Goal: Information Seeking & Learning: Learn about a topic

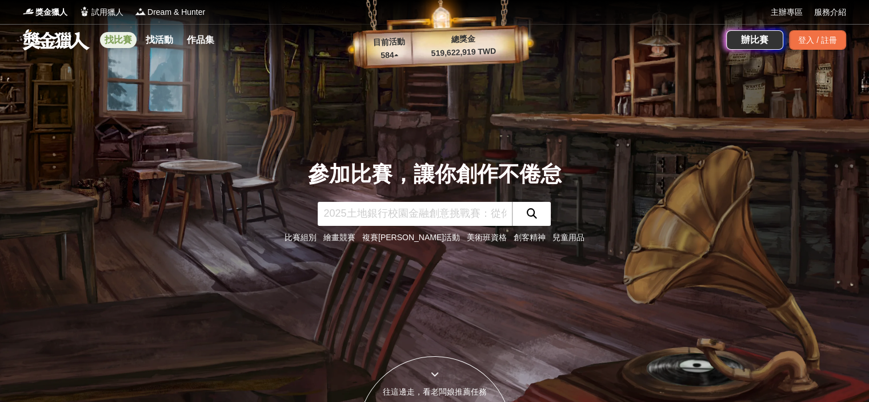
click at [115, 36] on link "找比賽" at bounding box center [118, 40] width 37 height 16
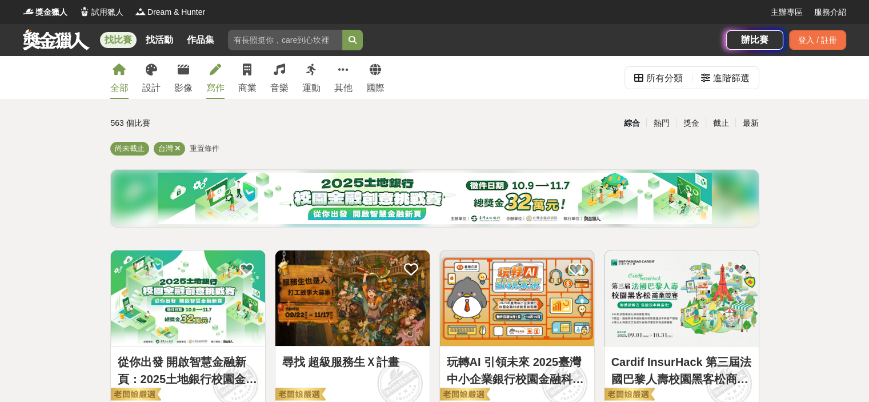
click at [207, 68] on link "寫作" at bounding box center [215, 77] width 18 height 43
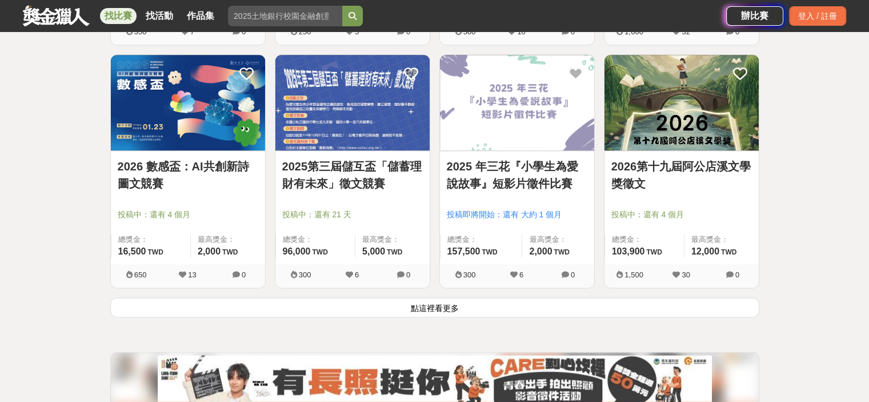
scroll to position [1428, 0]
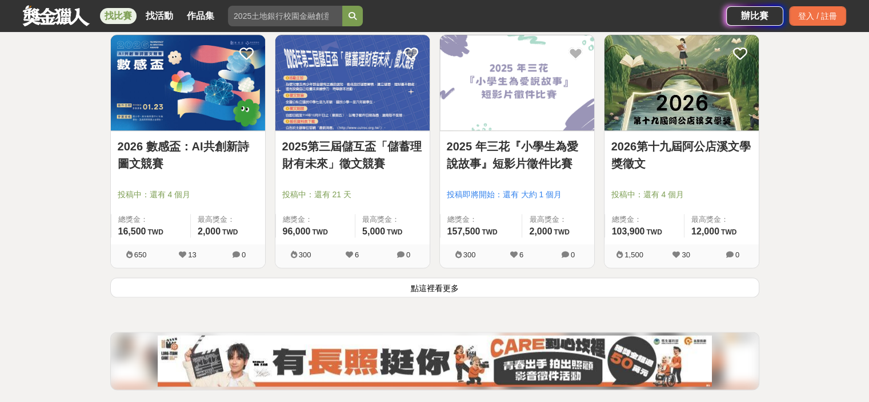
click at [469, 287] on button "點這裡看更多" at bounding box center [434, 287] width 649 height 20
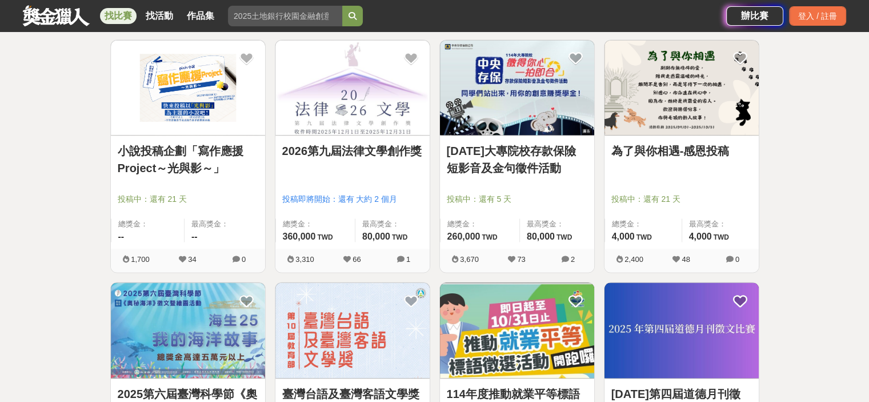
scroll to position [1714, 0]
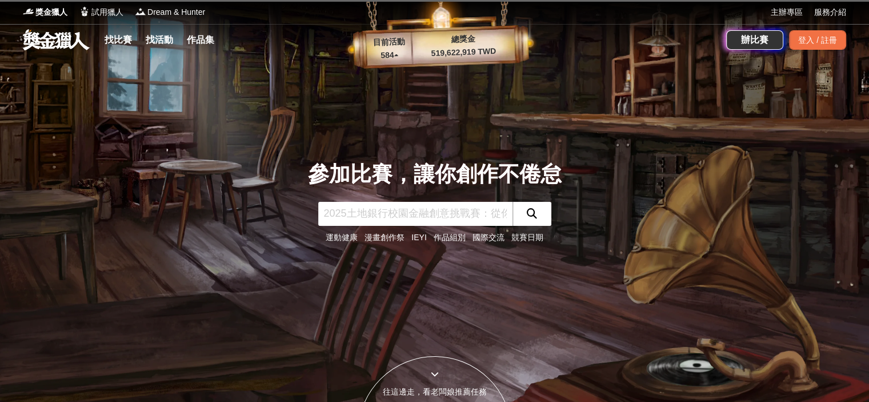
click at [422, 151] on div "參加比賽，讓你創作不倦怠 運動健康 漫畫創作祭 IEYI 作品組別 國際交流 競賽日期" at bounding box center [435, 201] width 754 height 402
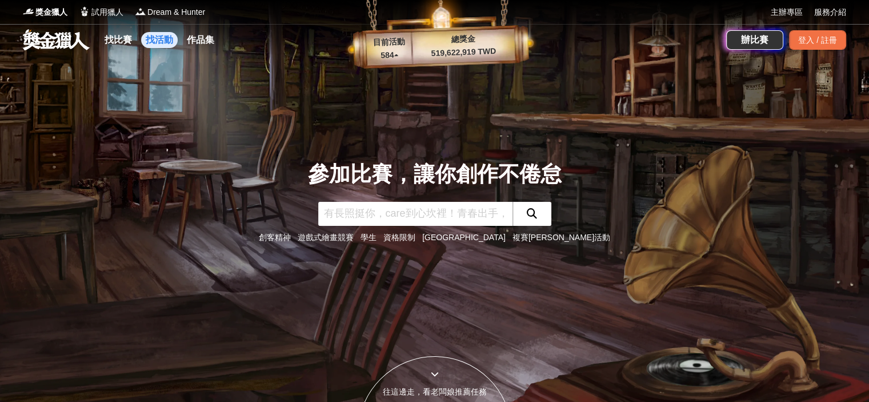
click at [172, 41] on link "找活動" at bounding box center [159, 40] width 37 height 16
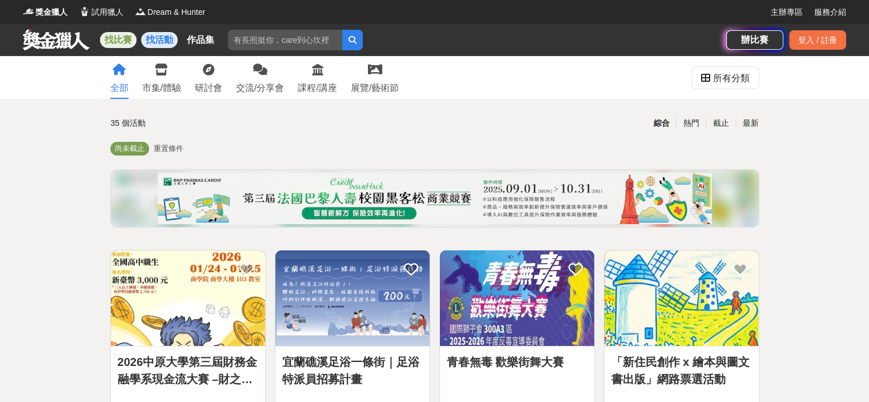
click at [121, 39] on link "找比賽" at bounding box center [118, 40] width 37 height 16
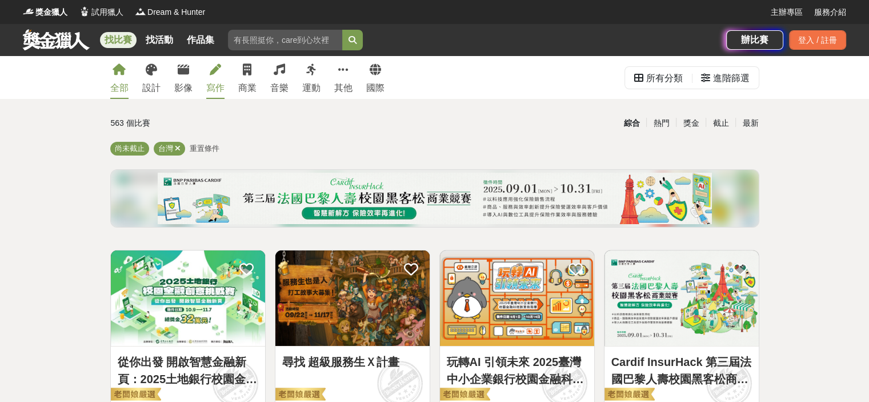
click at [211, 67] on icon at bounding box center [215, 69] width 11 height 11
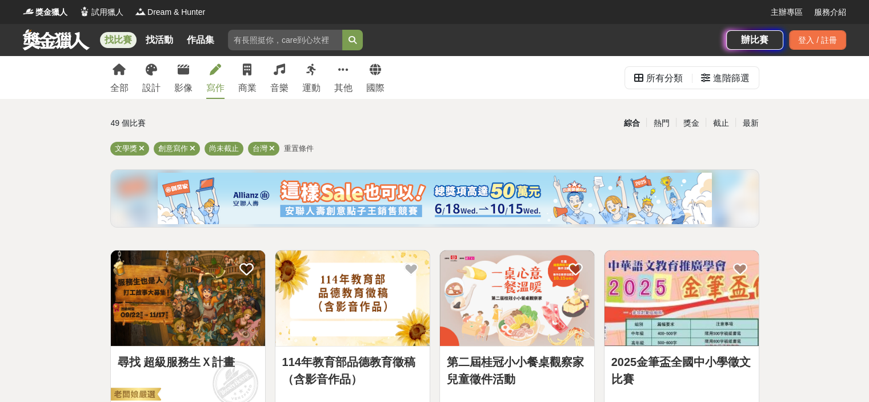
click at [303, 150] on span "重置條件" at bounding box center [299, 148] width 30 height 9
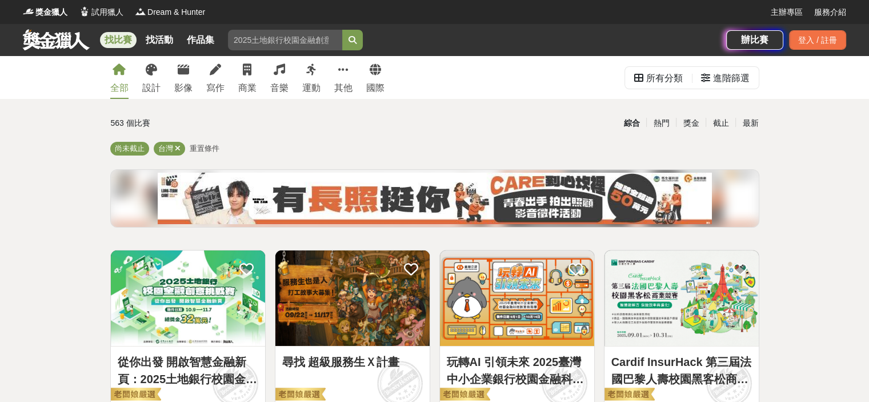
click at [212, 153] on span "重置條件" at bounding box center [205, 148] width 30 height 9
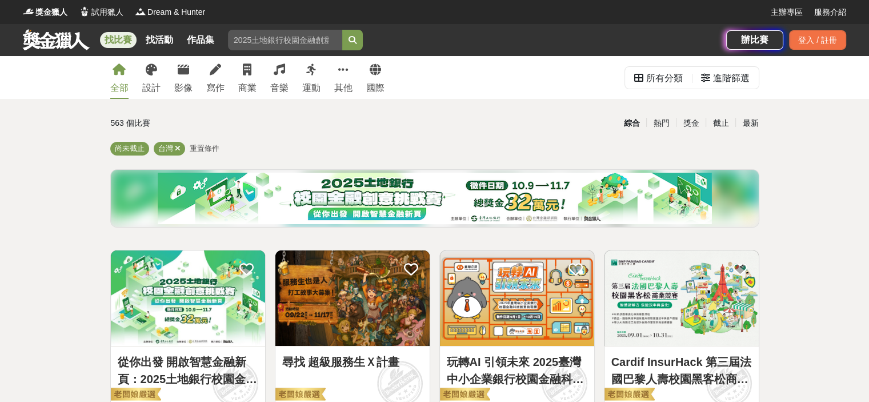
click at [209, 145] on span "重置條件" at bounding box center [205, 148] width 30 height 9
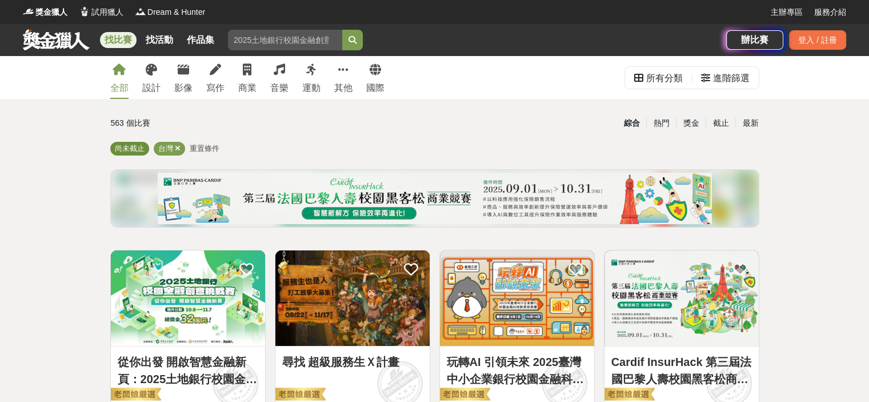
click at [140, 148] on span "尚未截止" at bounding box center [130, 148] width 30 height 9
drag, startPoint x: 169, startPoint y: 148, endPoint x: 179, endPoint y: 148, distance: 10.3
click at [179, 148] on div "台灣" at bounding box center [169, 149] width 31 height 14
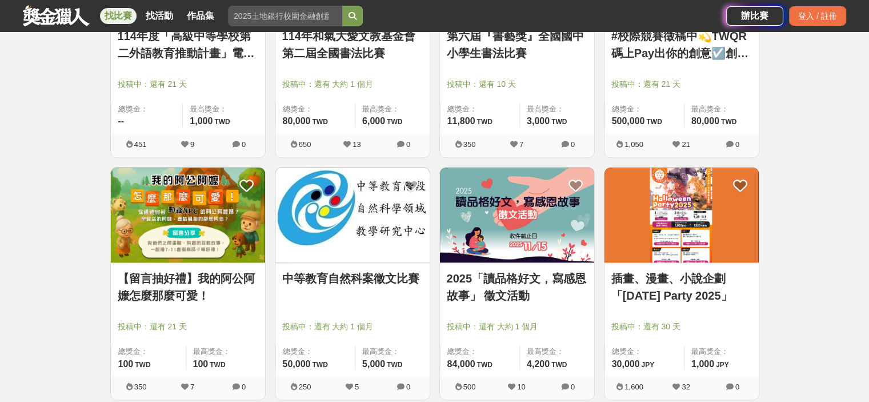
scroll to position [971, 0]
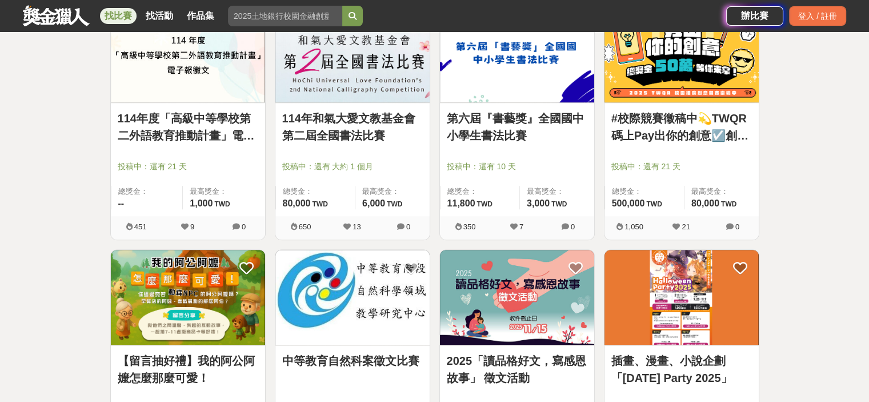
click at [393, 100] on img at bounding box center [352, 54] width 154 height 95
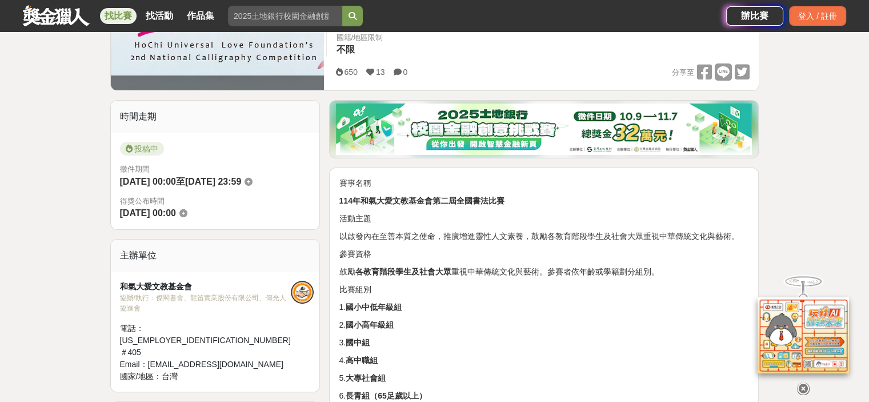
scroll to position [286, 0]
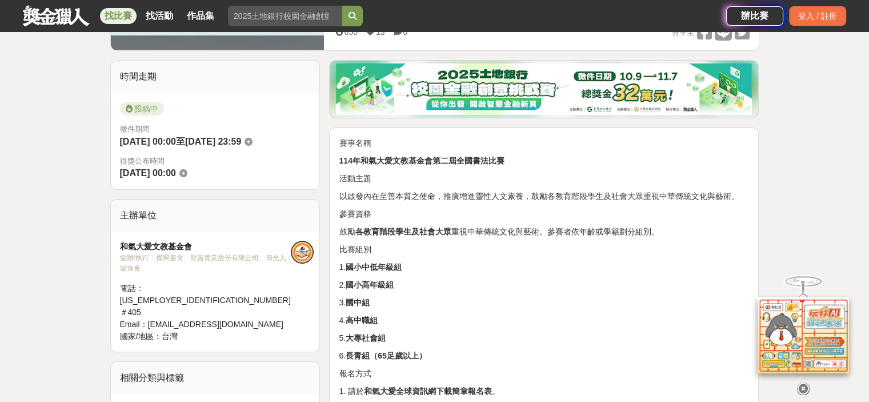
click at [803, 382] on icon at bounding box center [803, 388] width 13 height 13
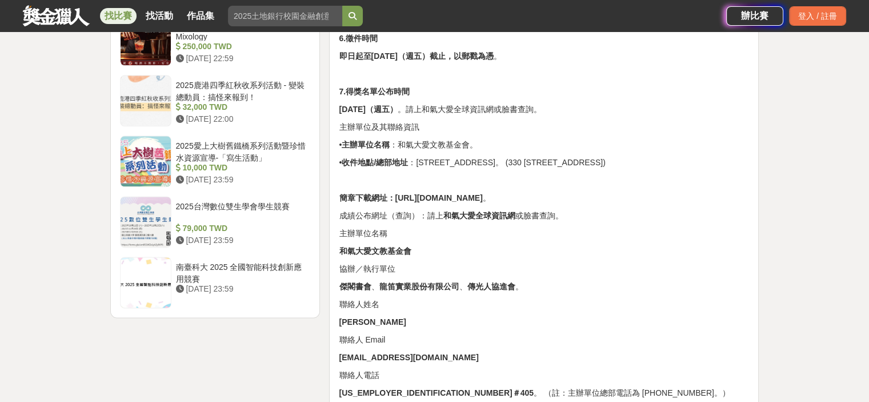
scroll to position [1428, 0]
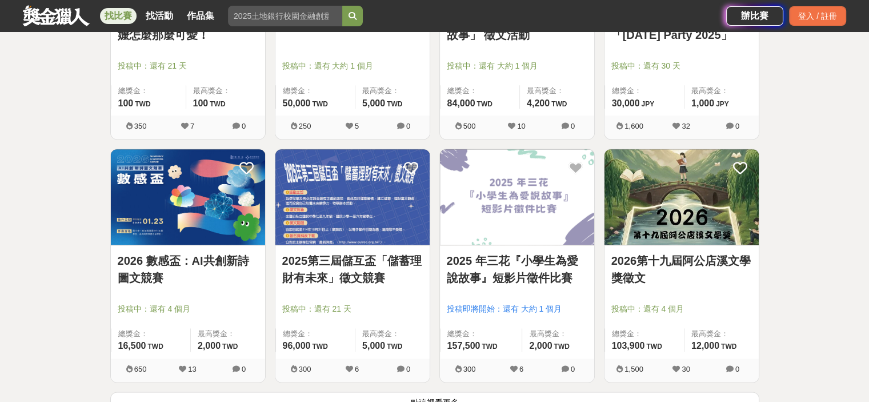
scroll to position [1600, 0]
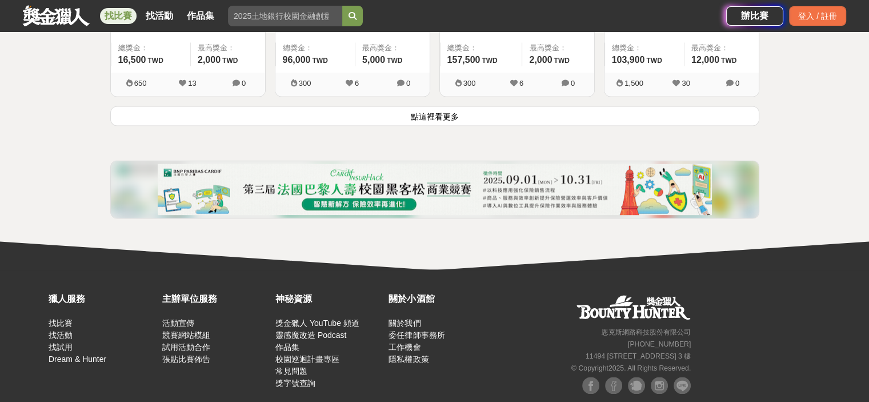
click at [386, 111] on button "點這裡看更多" at bounding box center [434, 116] width 649 height 20
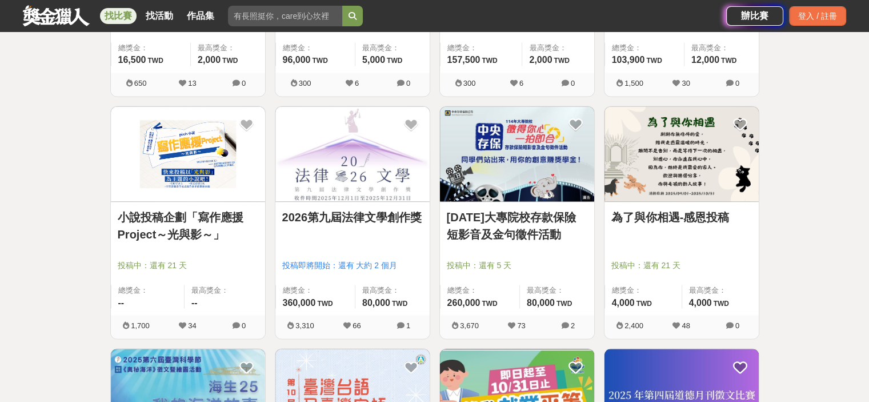
click at [288, 226] on link "2026第九屆法律文學創作獎" at bounding box center [352, 217] width 141 height 17
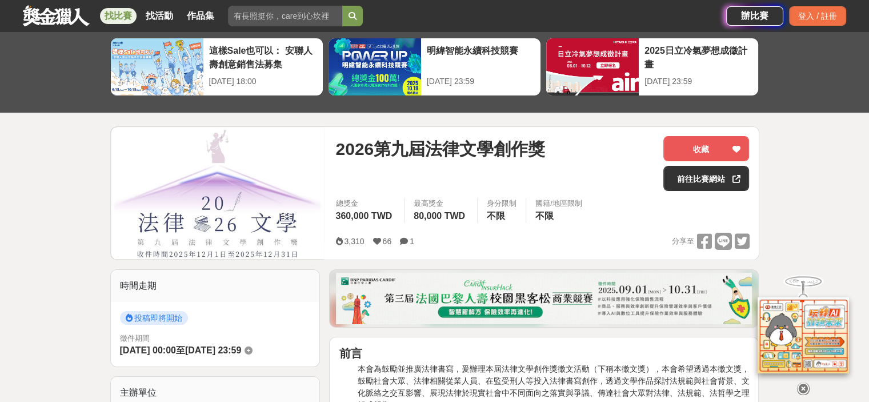
scroll to position [286, 0]
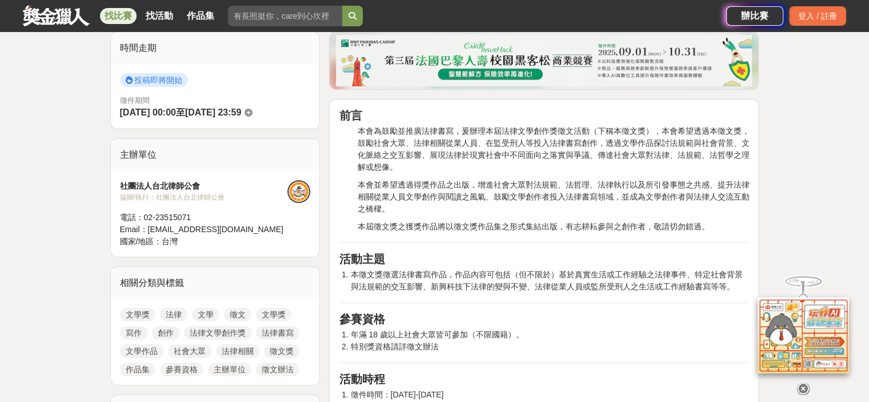
click at [796, 384] on div at bounding box center [803, 385] width 114 height 19
click at [808, 382] on icon at bounding box center [803, 388] width 13 height 13
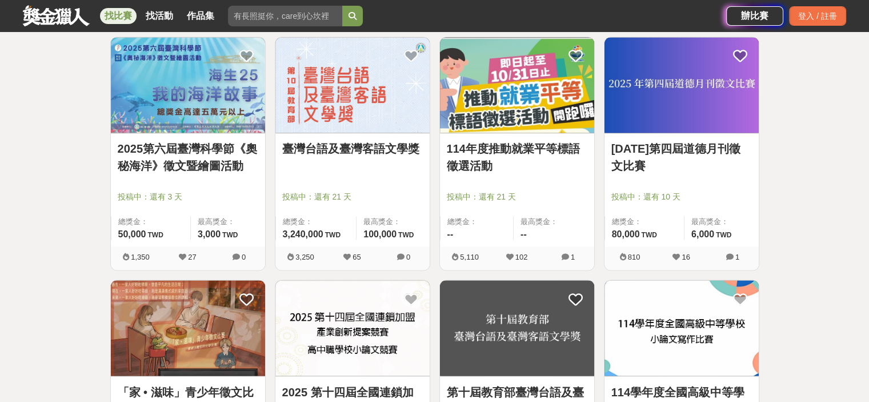
scroll to position [1942, 0]
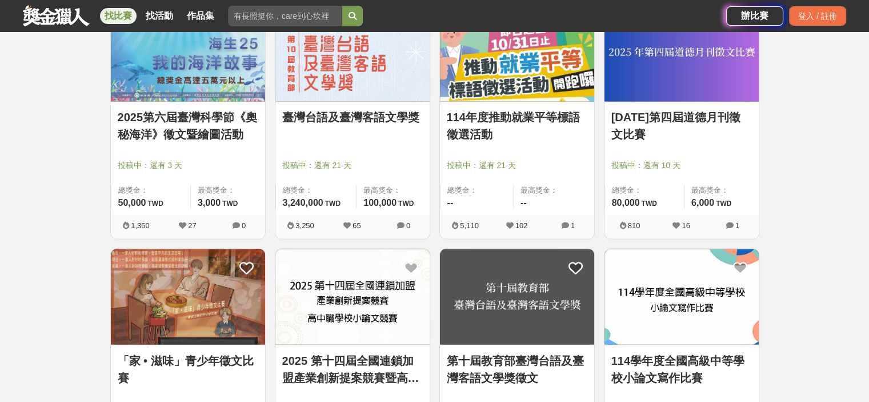
click at [343, 99] on img at bounding box center [352, 53] width 154 height 95
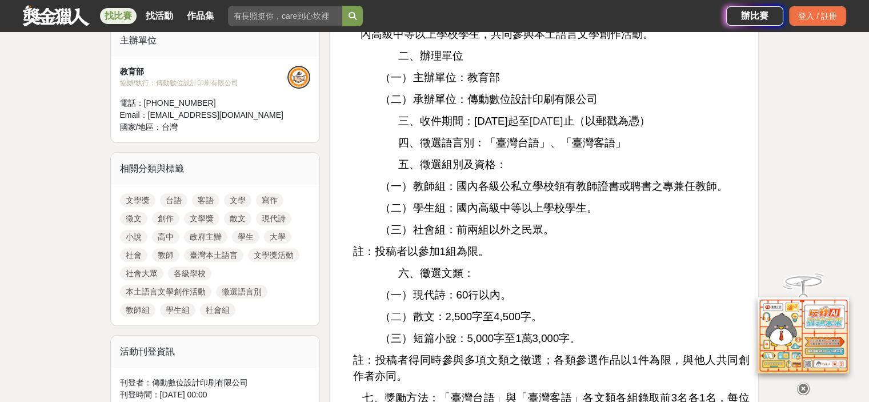
scroll to position [457, 0]
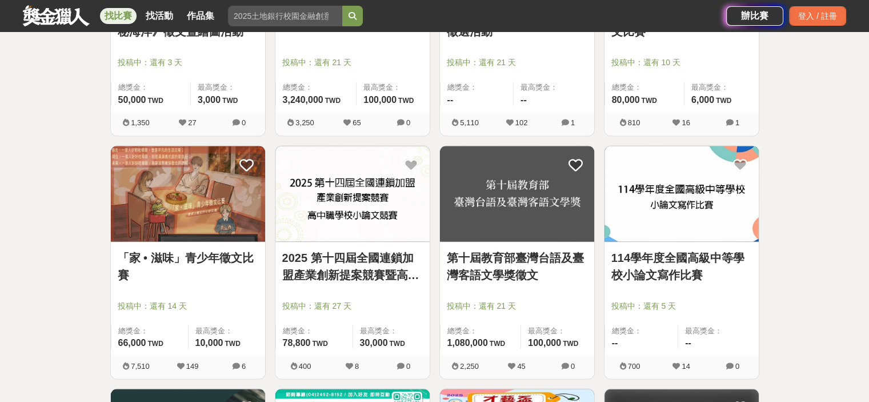
scroll to position [2171, 0]
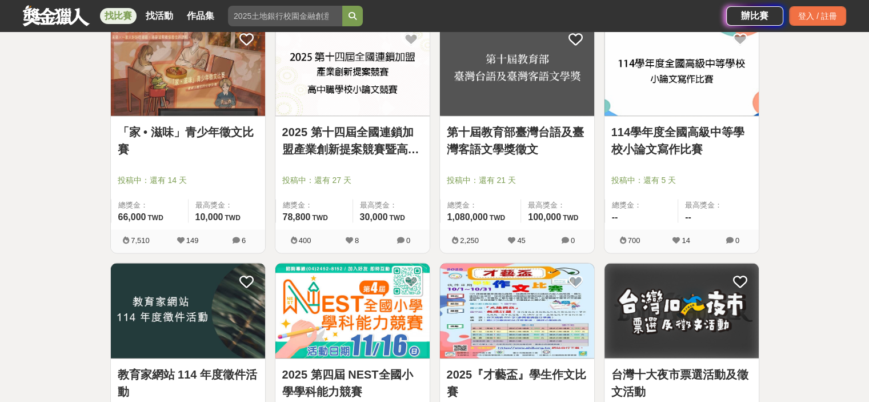
click at [646, 154] on link "114學年度全國高級中等學校小論文寫作比賽" at bounding box center [681, 140] width 141 height 34
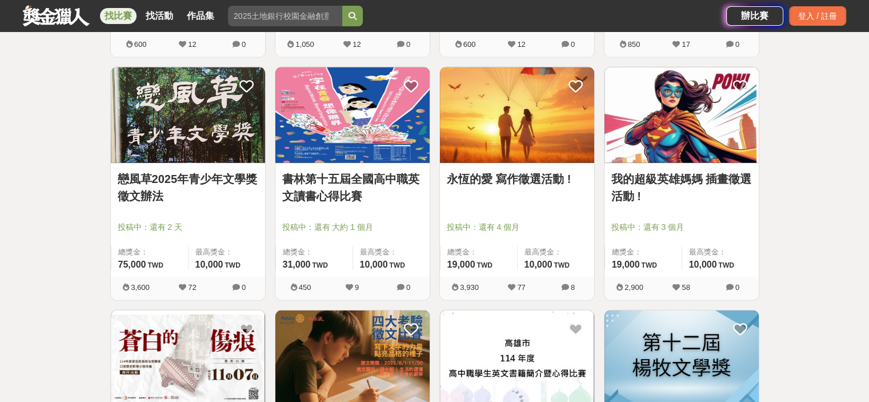
scroll to position [2628, 0]
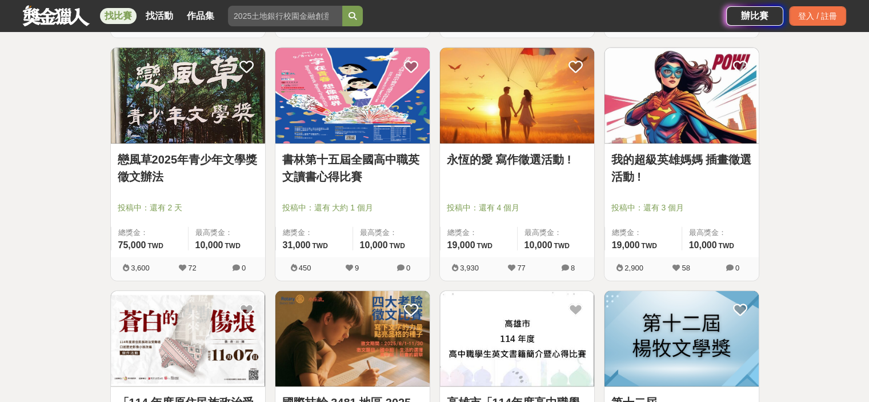
click at [510, 187] on div at bounding box center [520, 192] width 147 height 14
click at [514, 153] on link "永恆的愛 寫作徵選活動 !" at bounding box center [517, 159] width 141 height 17
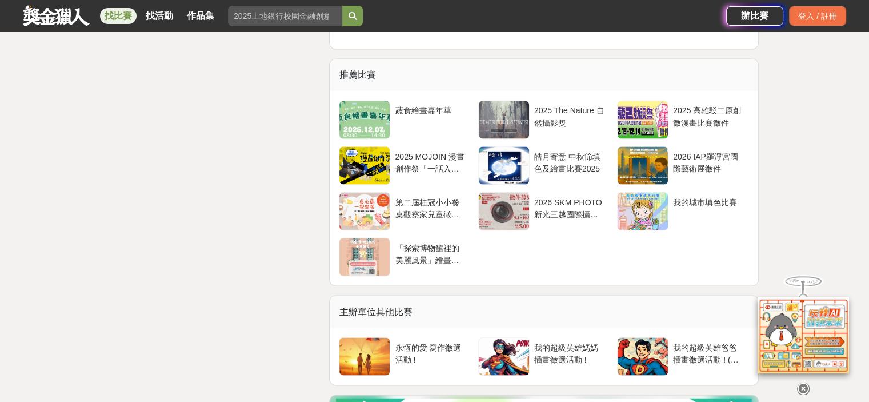
scroll to position [2057, 0]
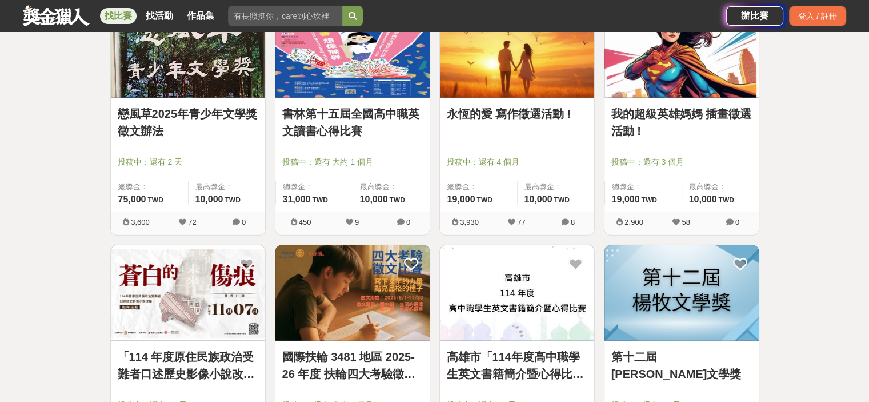
scroll to position [2742, 0]
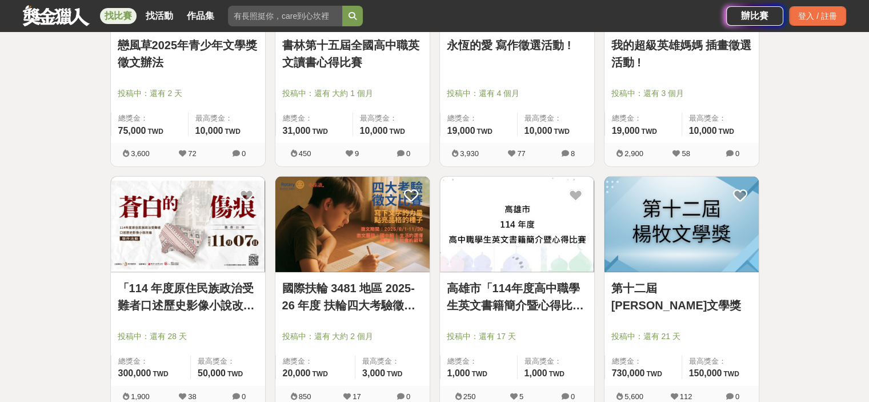
click at [674, 247] on img at bounding box center [681, 224] width 154 height 95
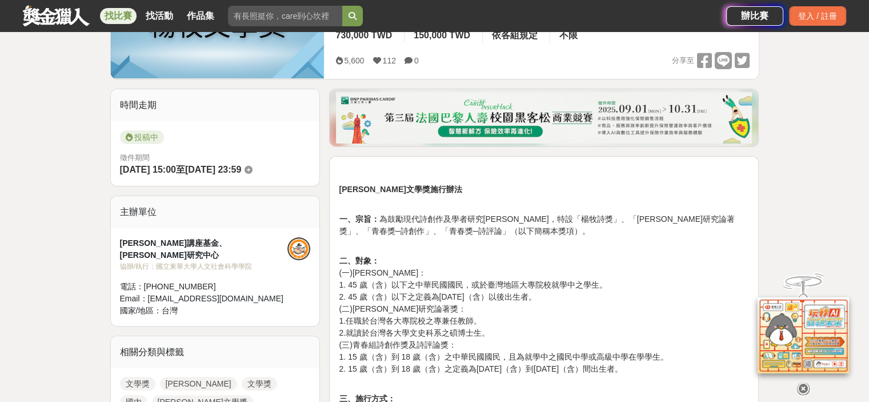
scroll to position [171, 0]
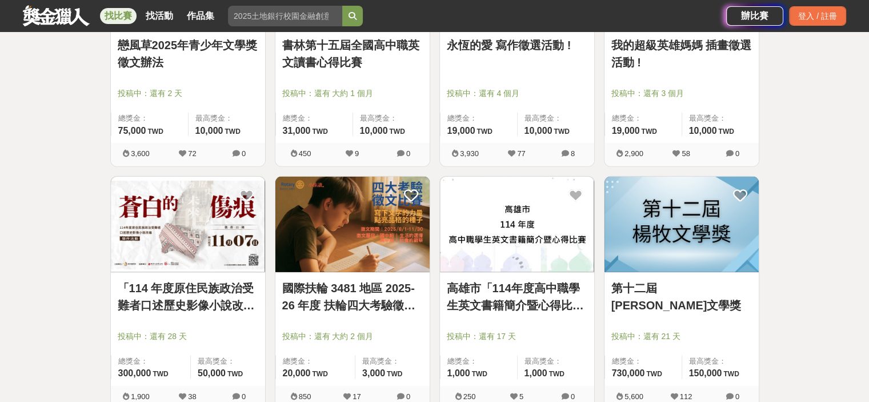
scroll to position [2799, 0]
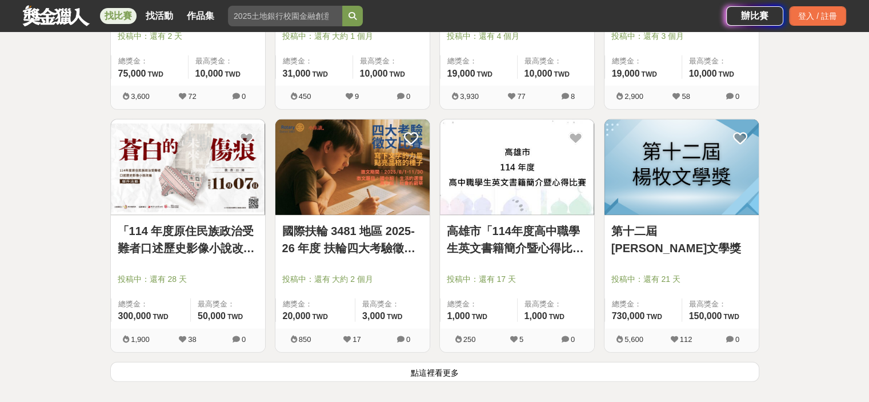
click at [307, 367] on button "點這裡看更多" at bounding box center [434, 372] width 649 height 20
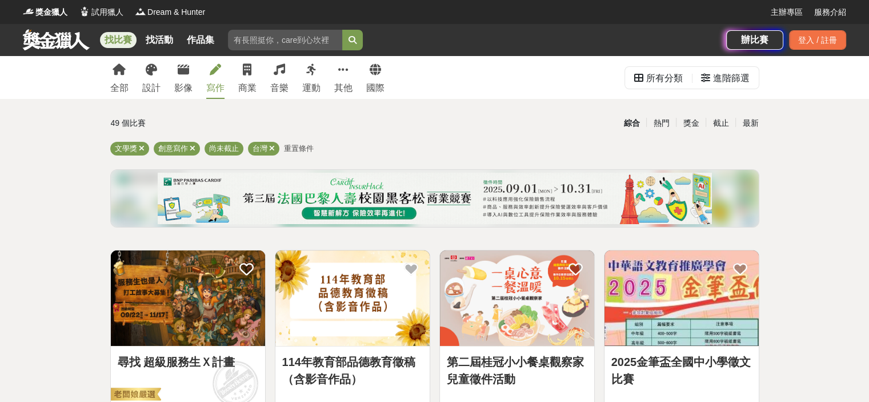
click at [158, 315] on img at bounding box center [188, 297] width 154 height 95
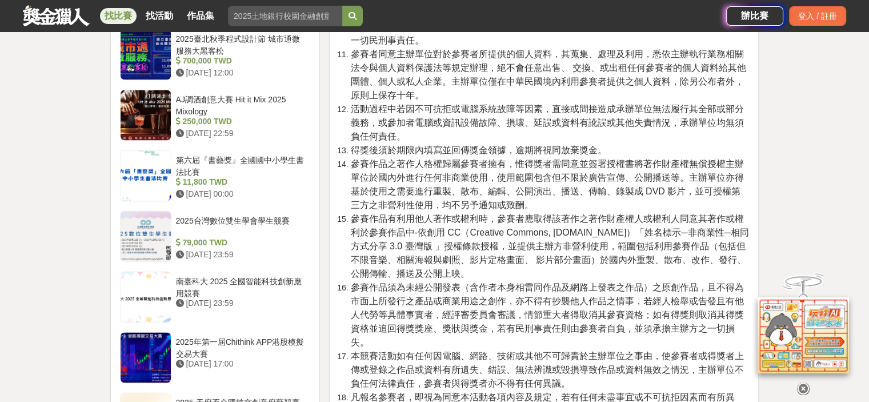
scroll to position [1771, 0]
